Goal: Task Accomplishment & Management: Use online tool/utility

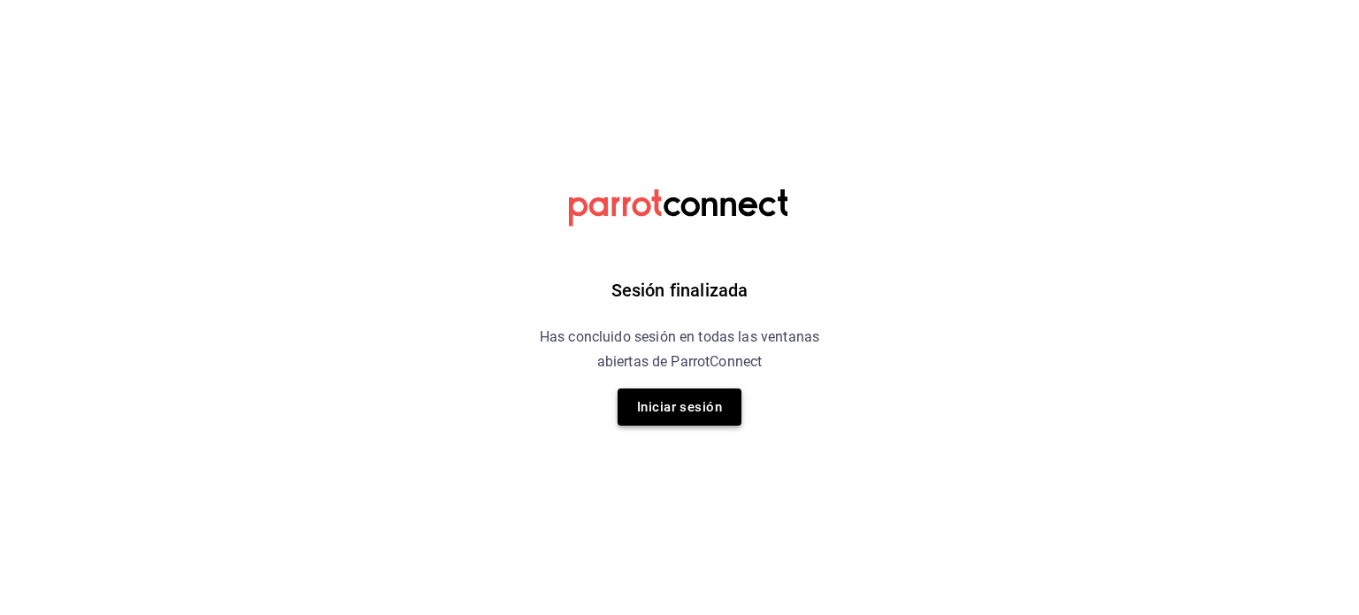
click at [673, 406] on button "Iniciar sesión" at bounding box center [680, 407] width 124 height 37
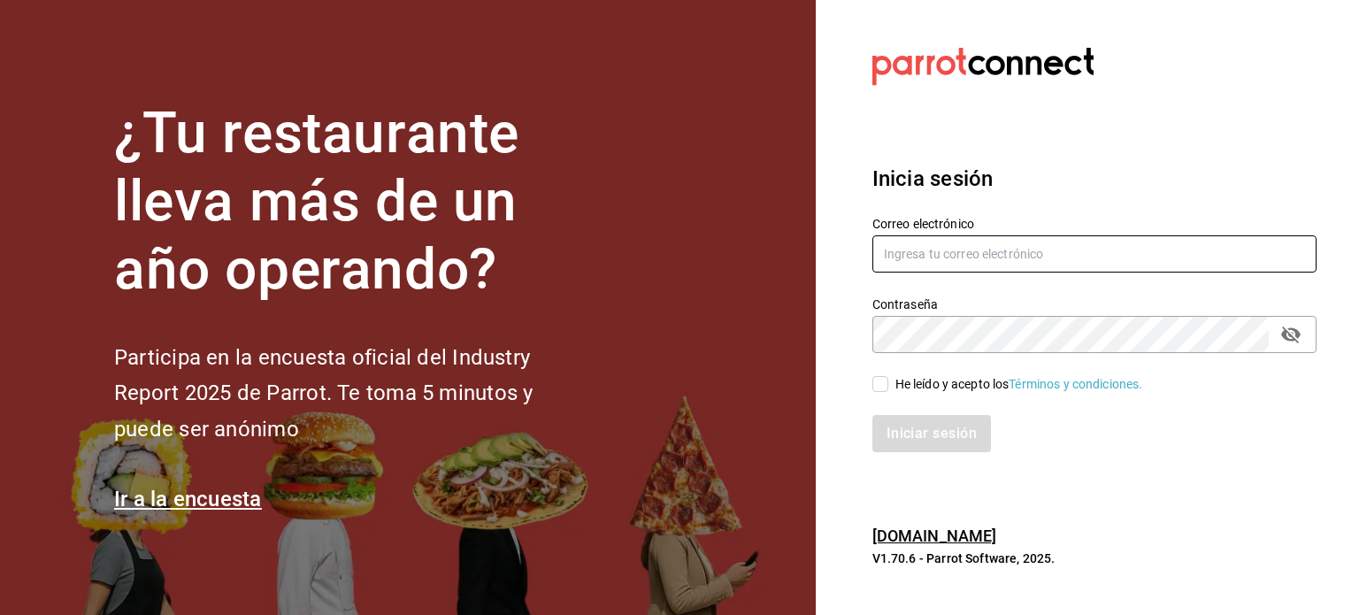
type input "[EMAIL_ADDRESS][DOMAIN_NAME]"
click at [875, 382] on input "He leído y acepto los Términos y condiciones." at bounding box center [881, 384] width 16 height 16
checkbox input "true"
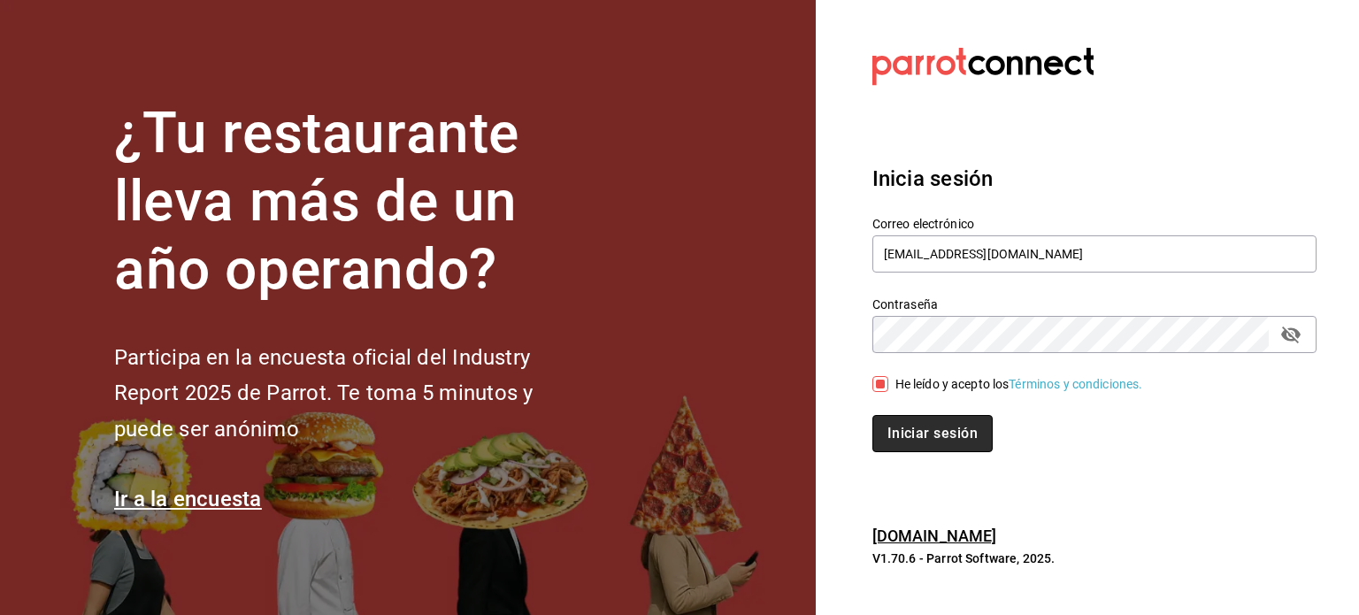
click at [926, 437] on button "Iniciar sesión" at bounding box center [933, 433] width 120 height 37
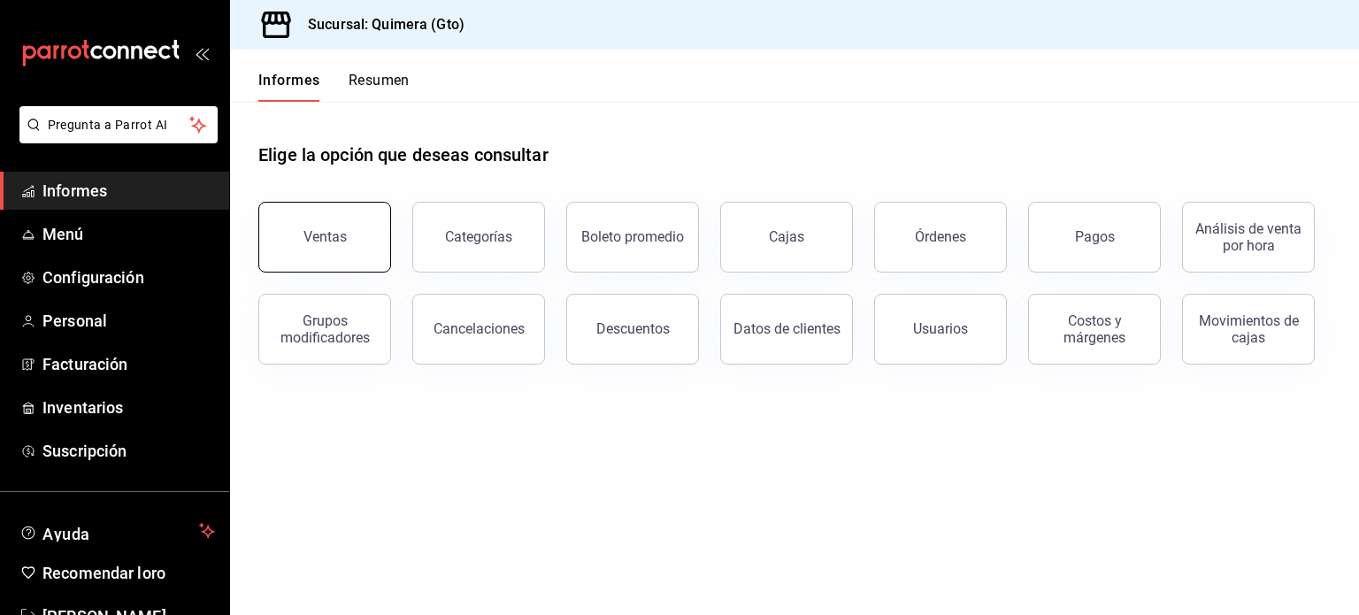
click at [330, 240] on font "Ventas" at bounding box center [325, 236] width 43 height 17
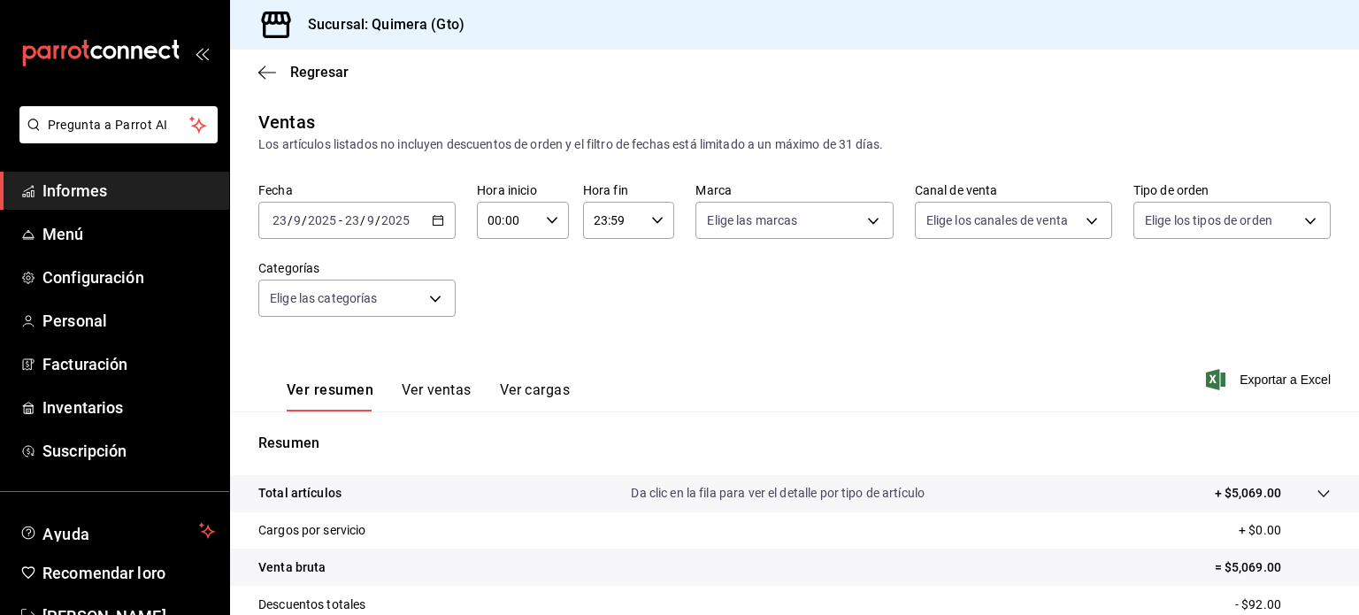
click at [436, 215] on icon "button" at bounding box center [438, 220] width 12 height 12
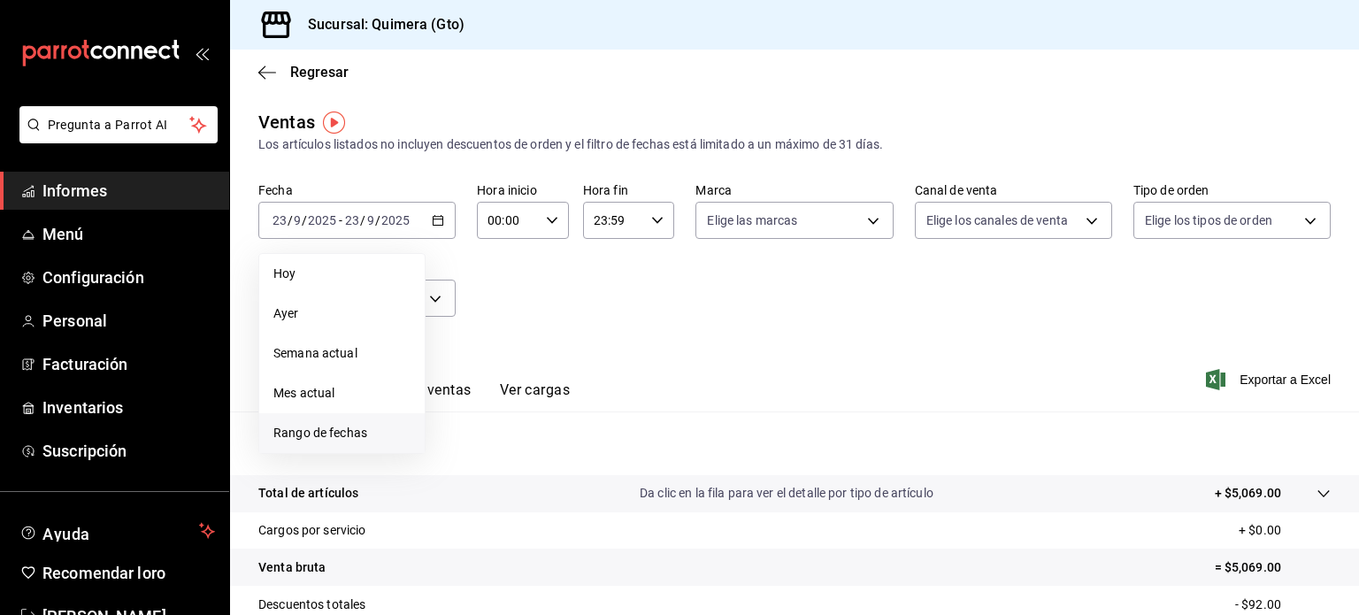
click at [347, 414] on li "Rango de fechas" at bounding box center [341, 433] width 165 height 40
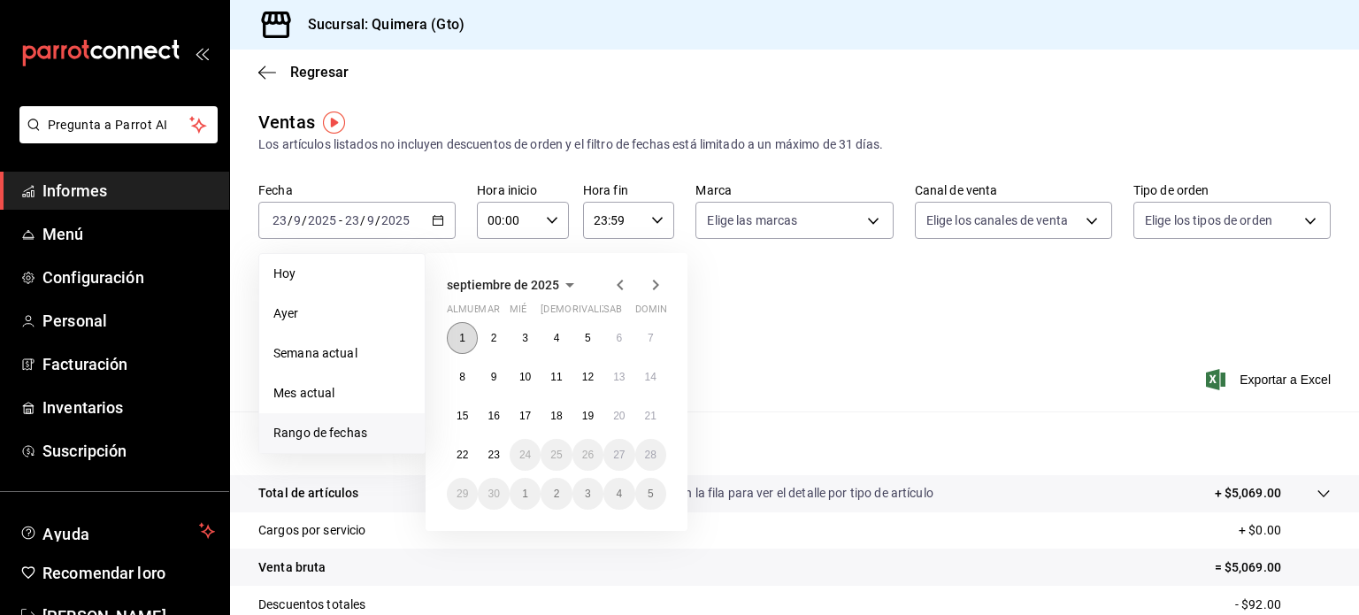
click at [465, 327] on button "1" at bounding box center [462, 338] width 31 height 32
click at [496, 452] on font "23" at bounding box center [494, 455] width 12 height 12
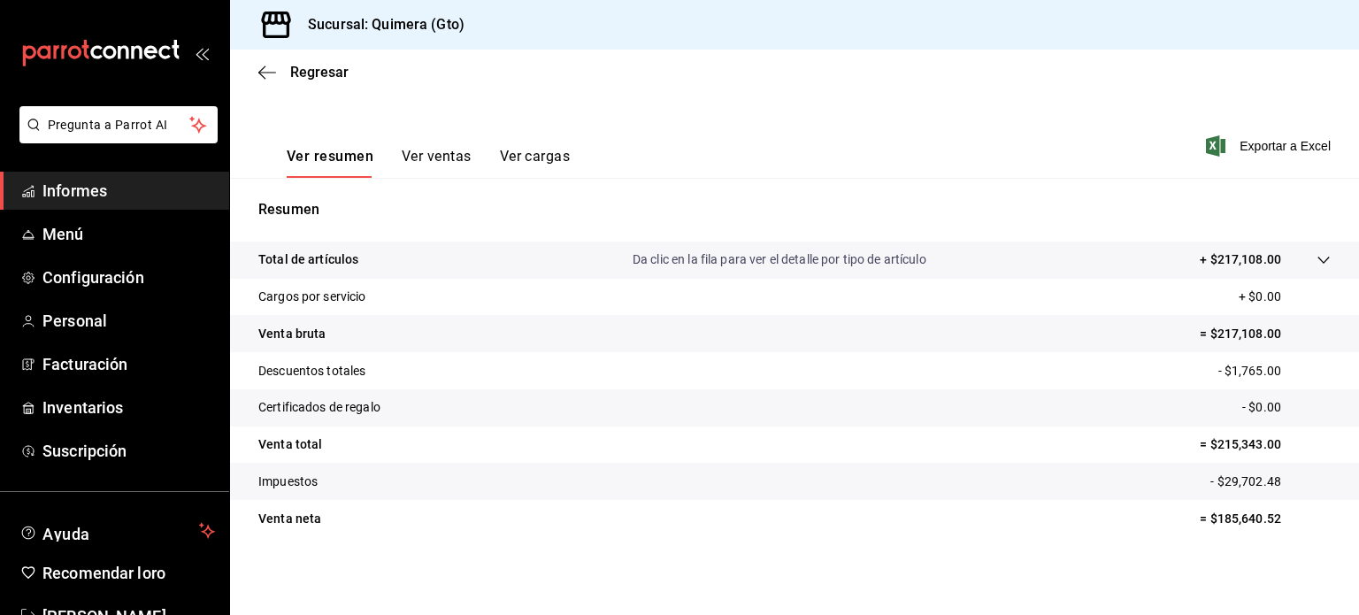
scroll to position [233, 0]
